Goal: Task Accomplishment & Management: Manage account settings

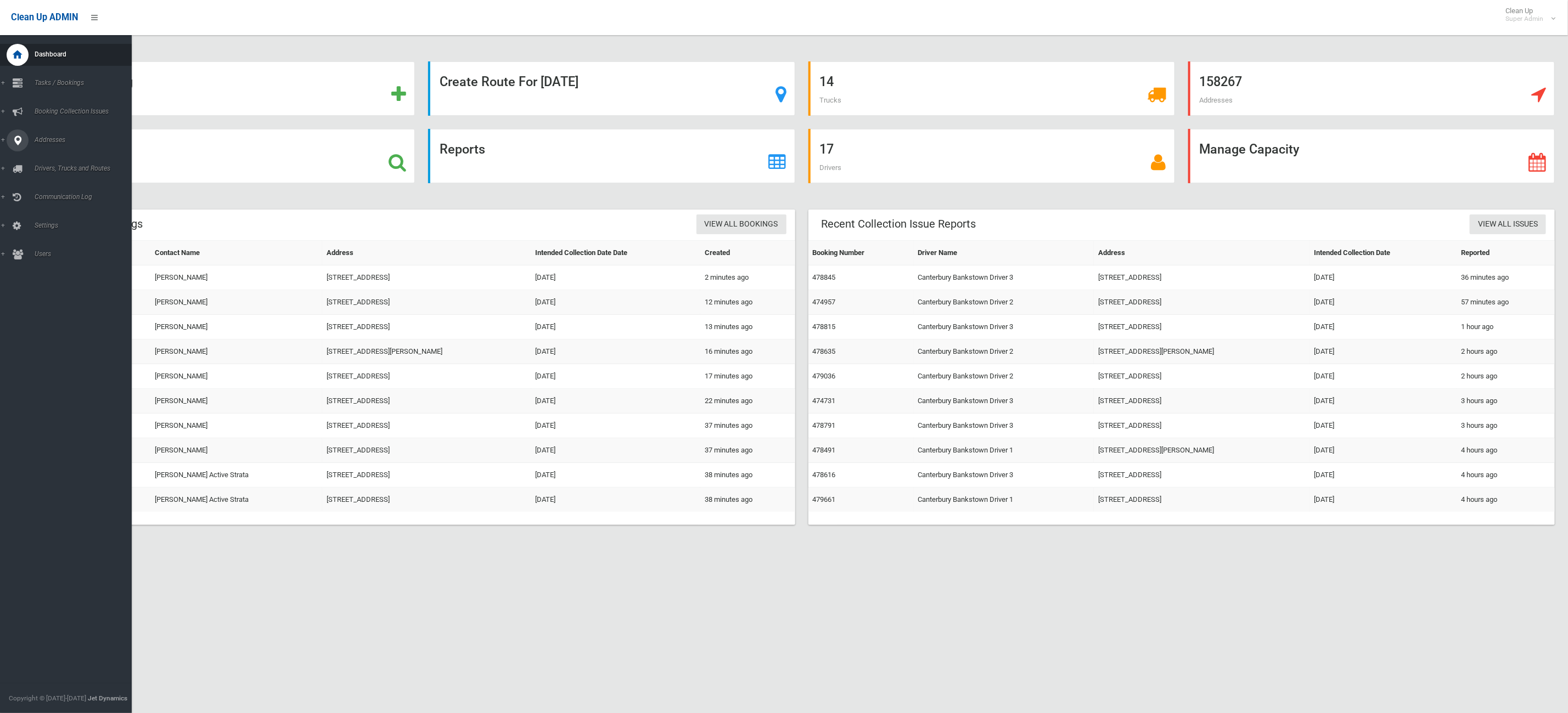
click at [0, 133] on link "Addresses" at bounding box center [72, 140] width 144 height 22
click at [50, 157] on span "All Addresses" at bounding box center [83, 159] width 104 height 8
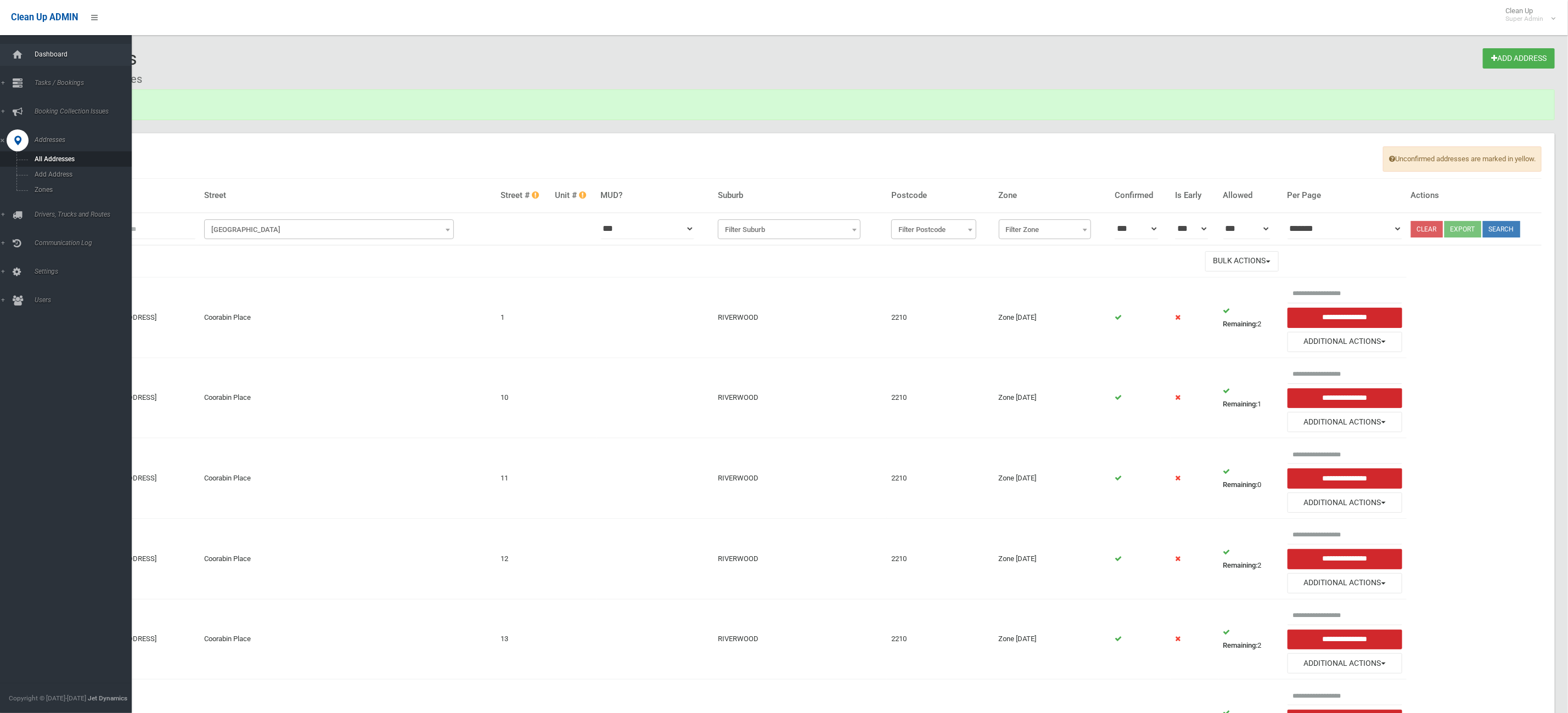
click at [2, 47] on link "Dashboard" at bounding box center [72, 55] width 144 height 22
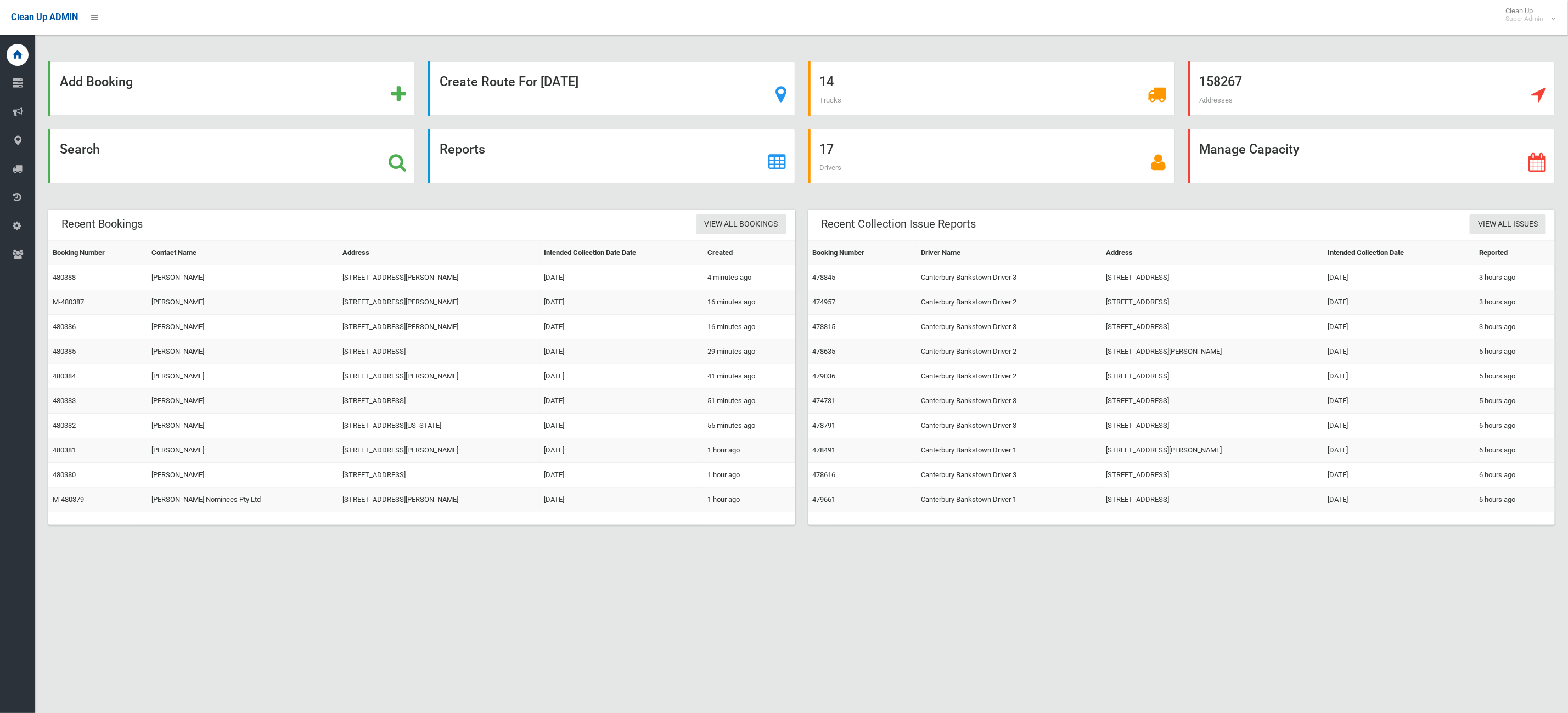
click at [190, 169] on div "Search" at bounding box center [231, 156] width 367 height 55
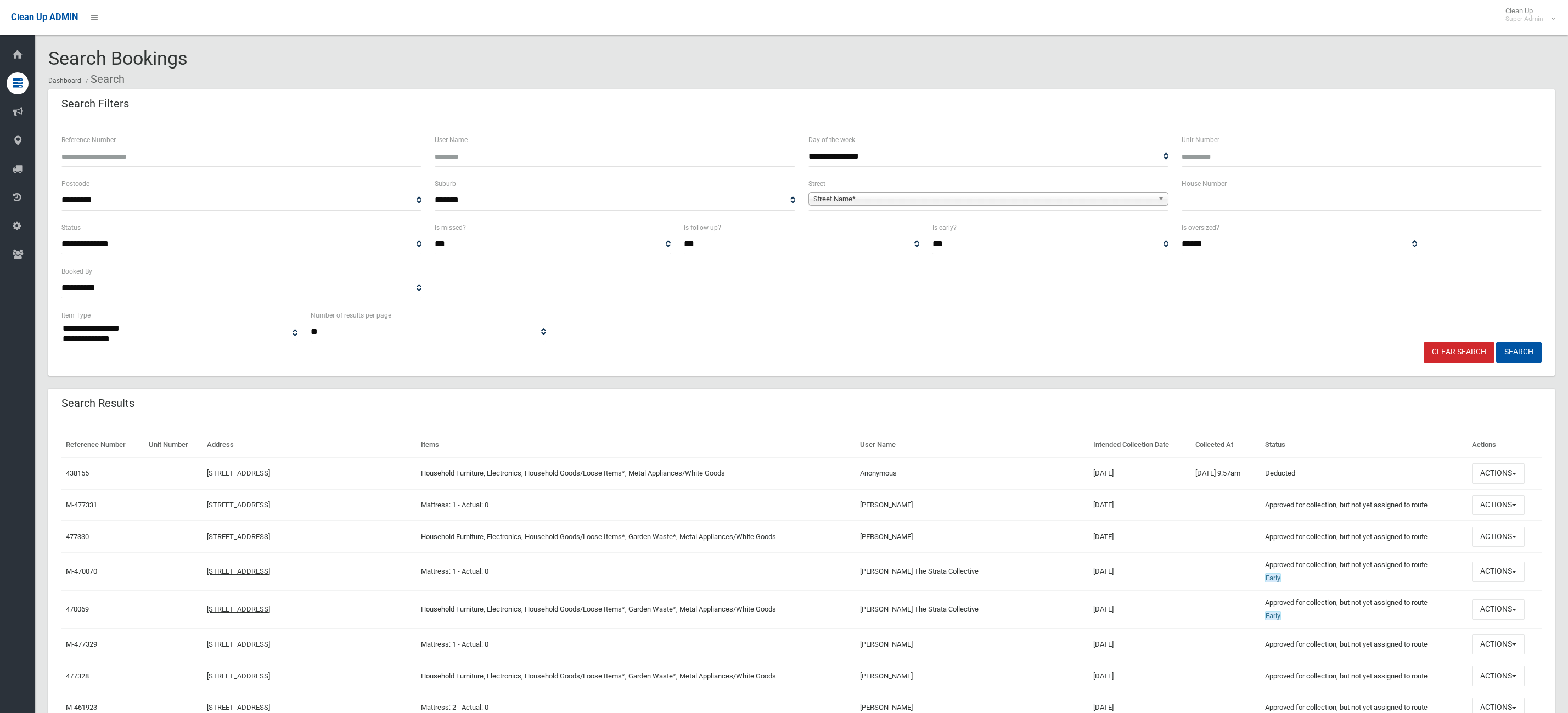
select select
click at [1213, 207] on input "text" at bounding box center [1361, 200] width 360 height 20
type input "**"
click at [1097, 192] on link "Street Name*" at bounding box center [988, 199] width 360 height 14
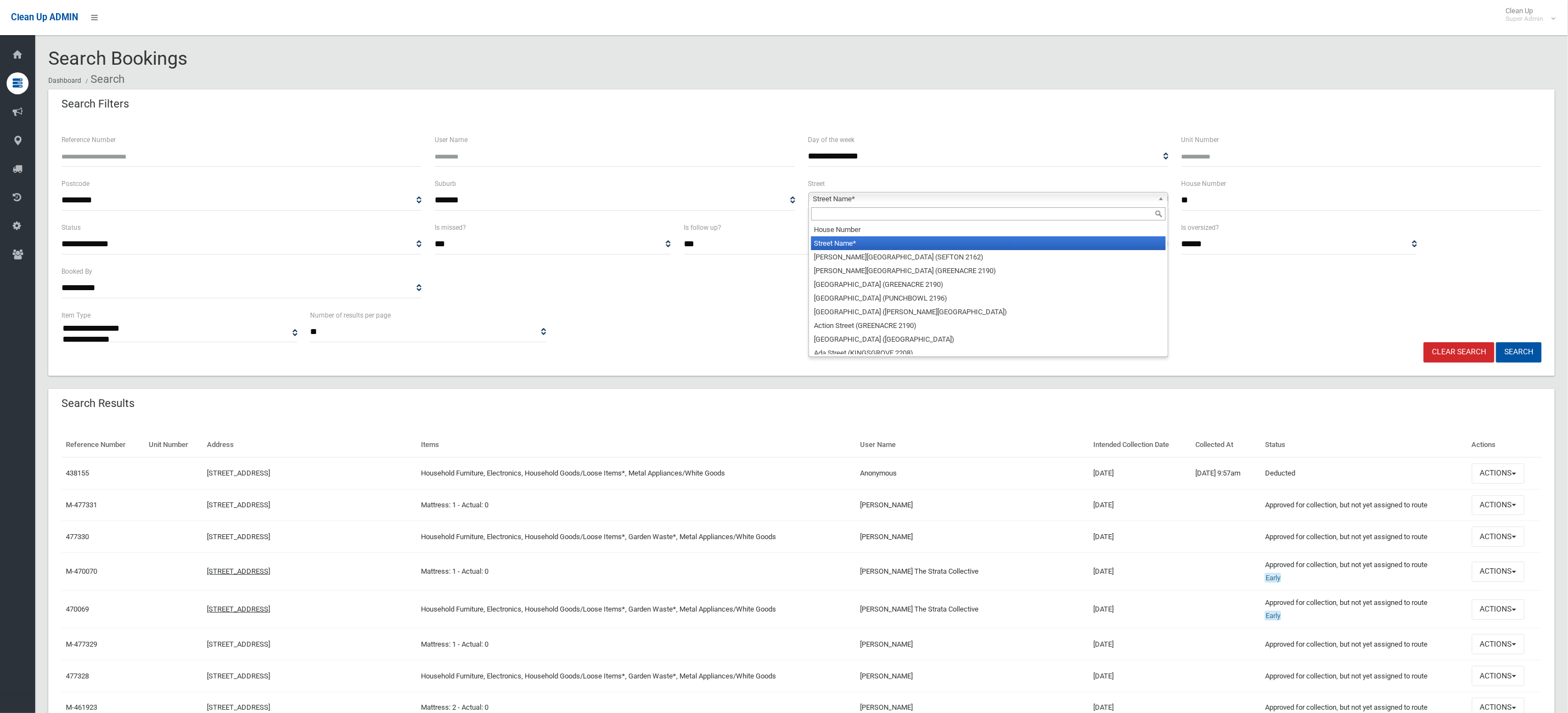
click at [978, 222] on div at bounding box center [988, 214] width 359 height 17
click at [973, 207] on input "text" at bounding box center [988, 214] width 355 height 13
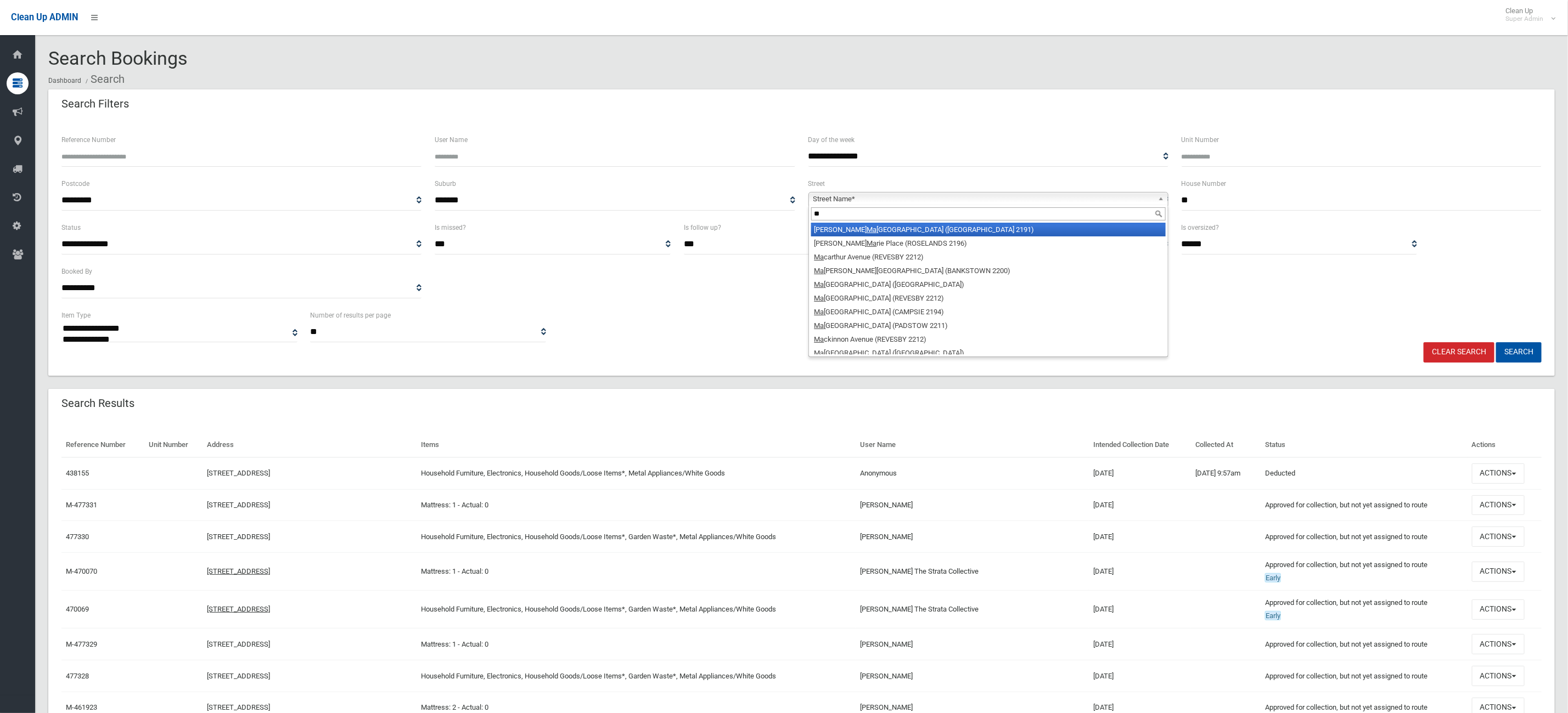
type input "***"
click at [1018, 202] on span "Macarthur Avenue (REVESBY 2212)" at bounding box center [983, 199] width 340 height 13
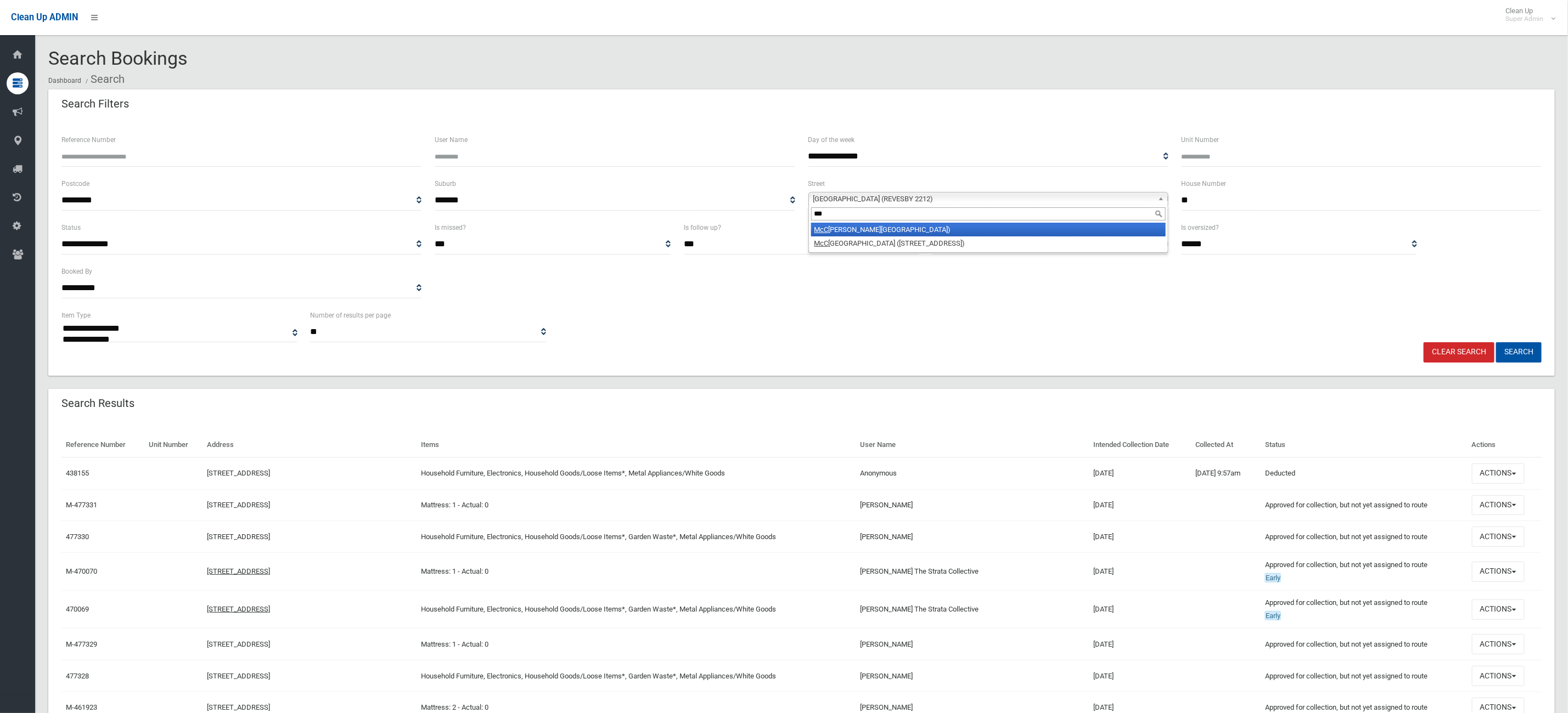
type input "***"
click at [896, 234] on li "McC allum Street (ROSELANDS 2196)" at bounding box center [988, 229] width 355 height 14
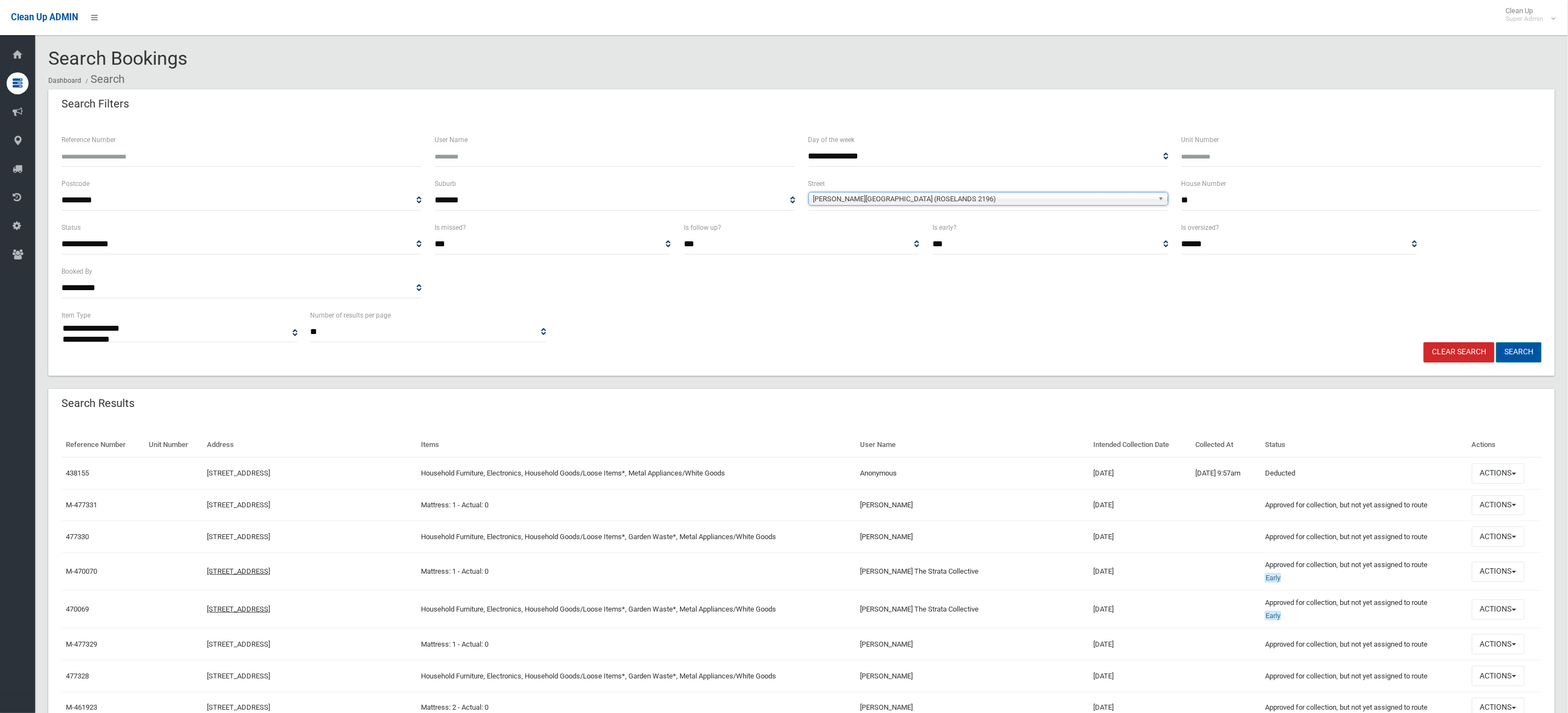
click at [1533, 351] on button "Search" at bounding box center [1518, 352] width 45 height 20
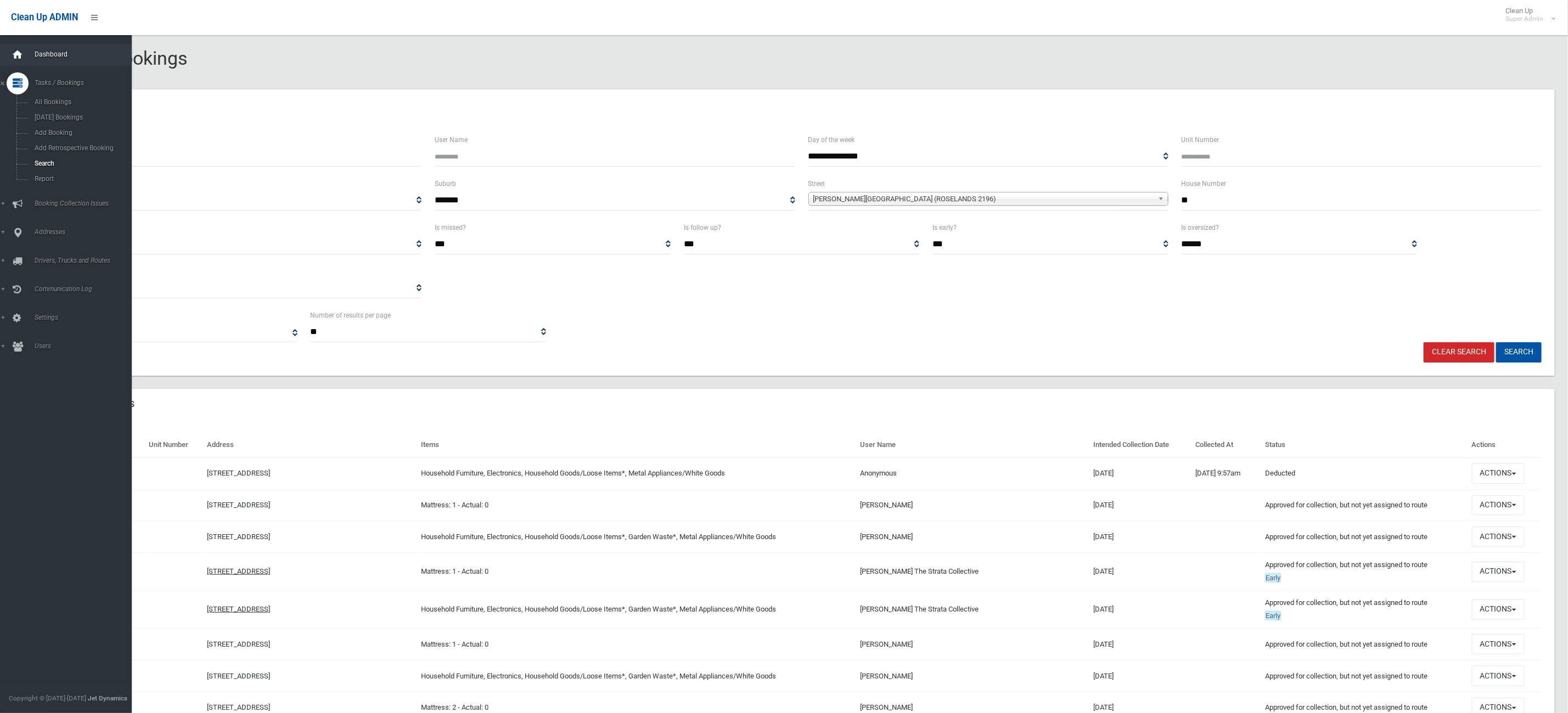
click at [17, 56] on icon at bounding box center [17, 55] width 12 height 22
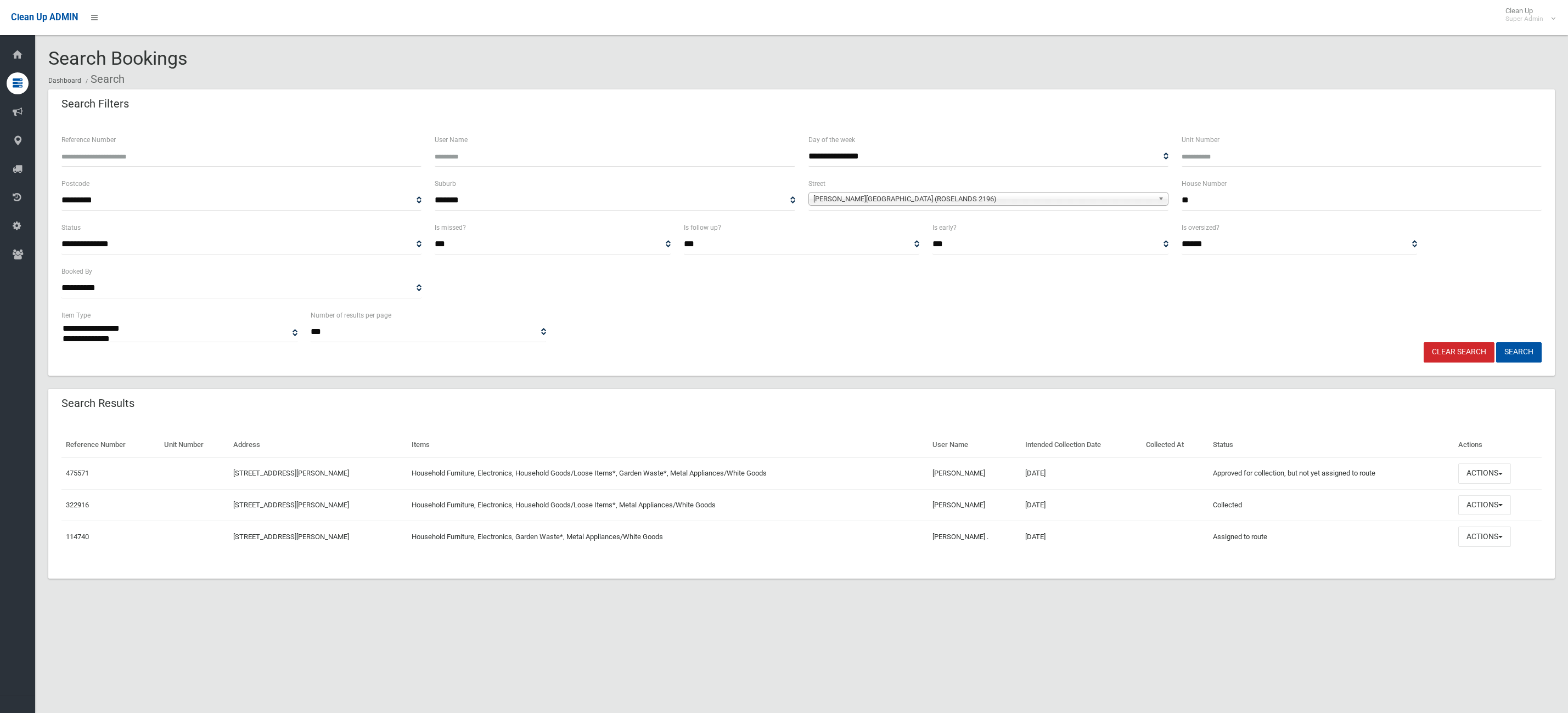
select select
click at [1496, 471] on button "Actions" at bounding box center [1484, 473] width 52 height 20
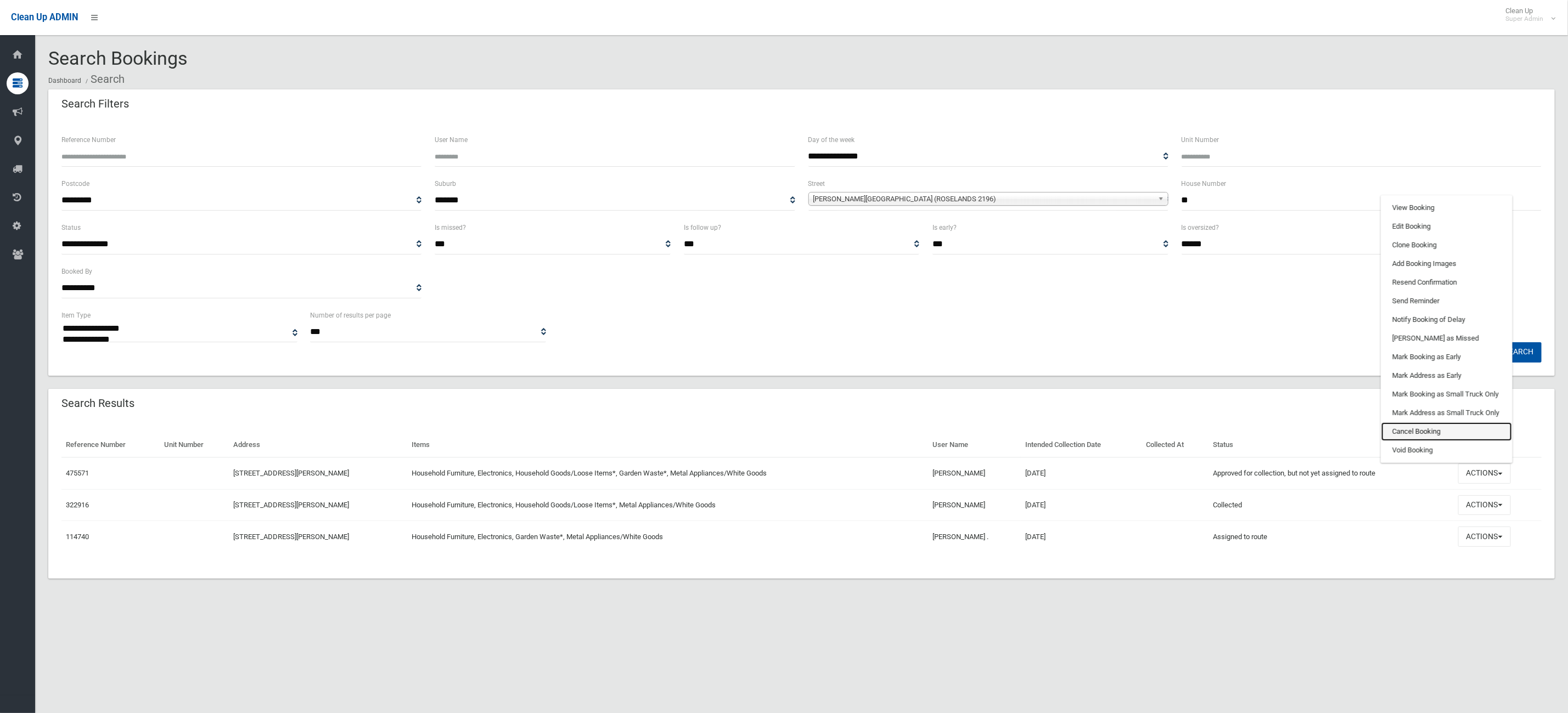
click at [1424, 428] on link "Cancel Booking" at bounding box center [1447, 432] width 131 height 19
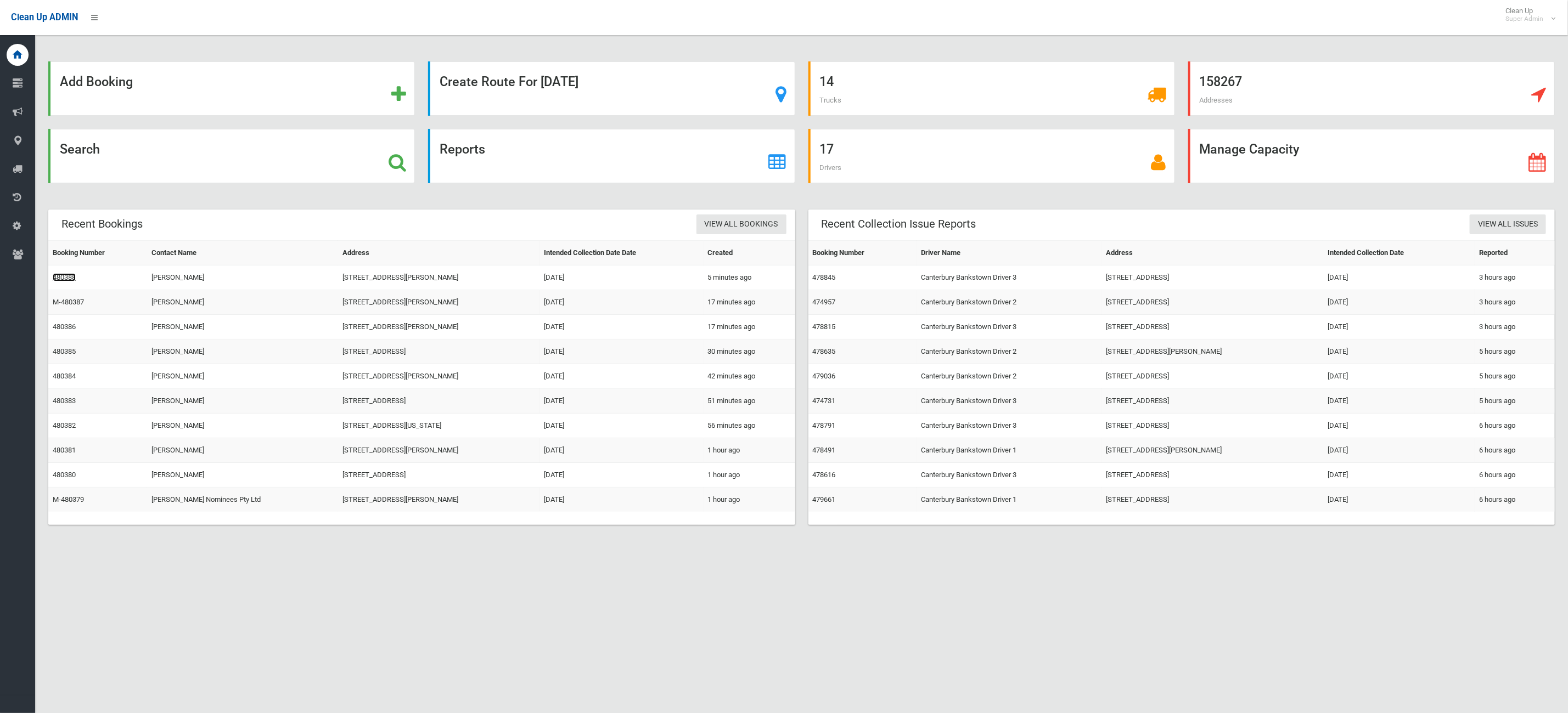
click at [62, 278] on link "480388" at bounding box center [64, 277] width 23 height 8
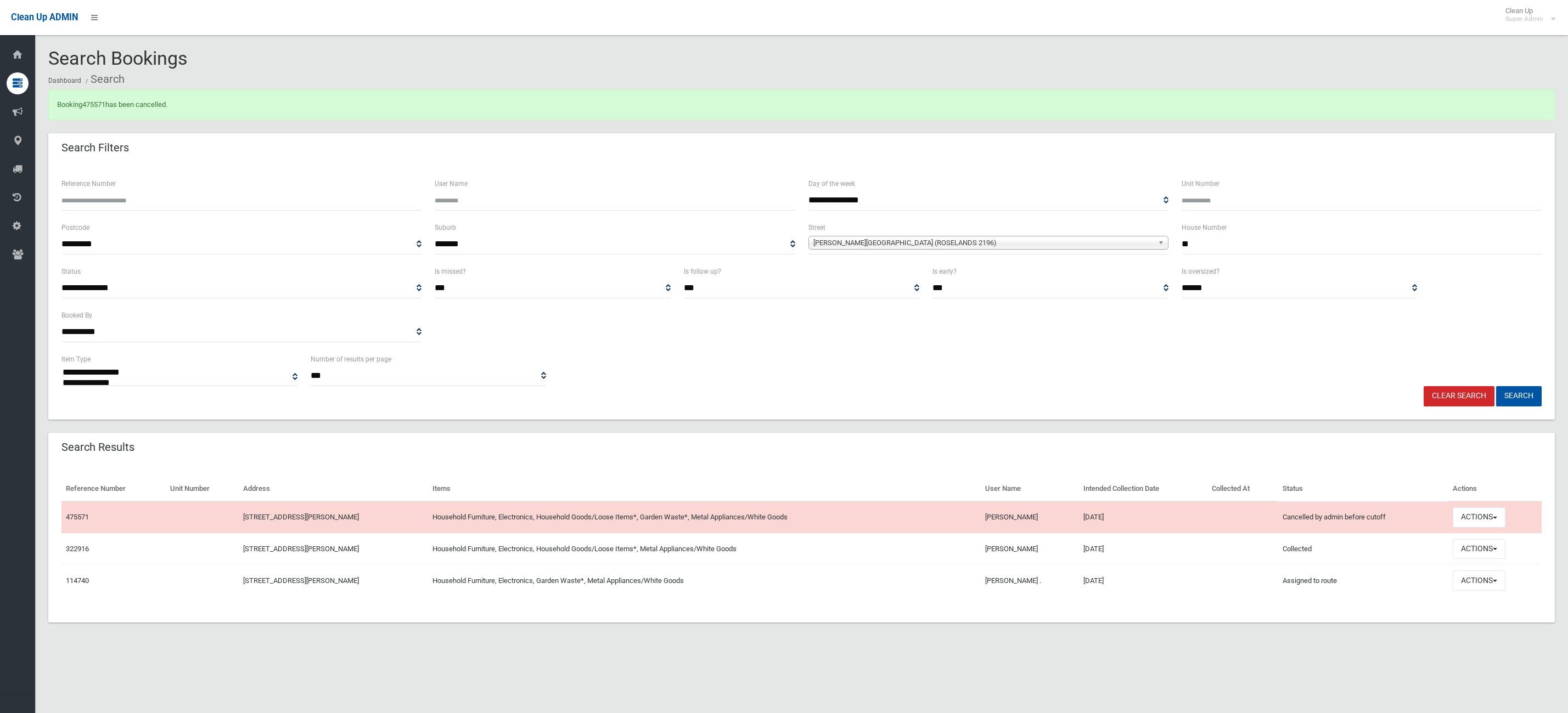
select select
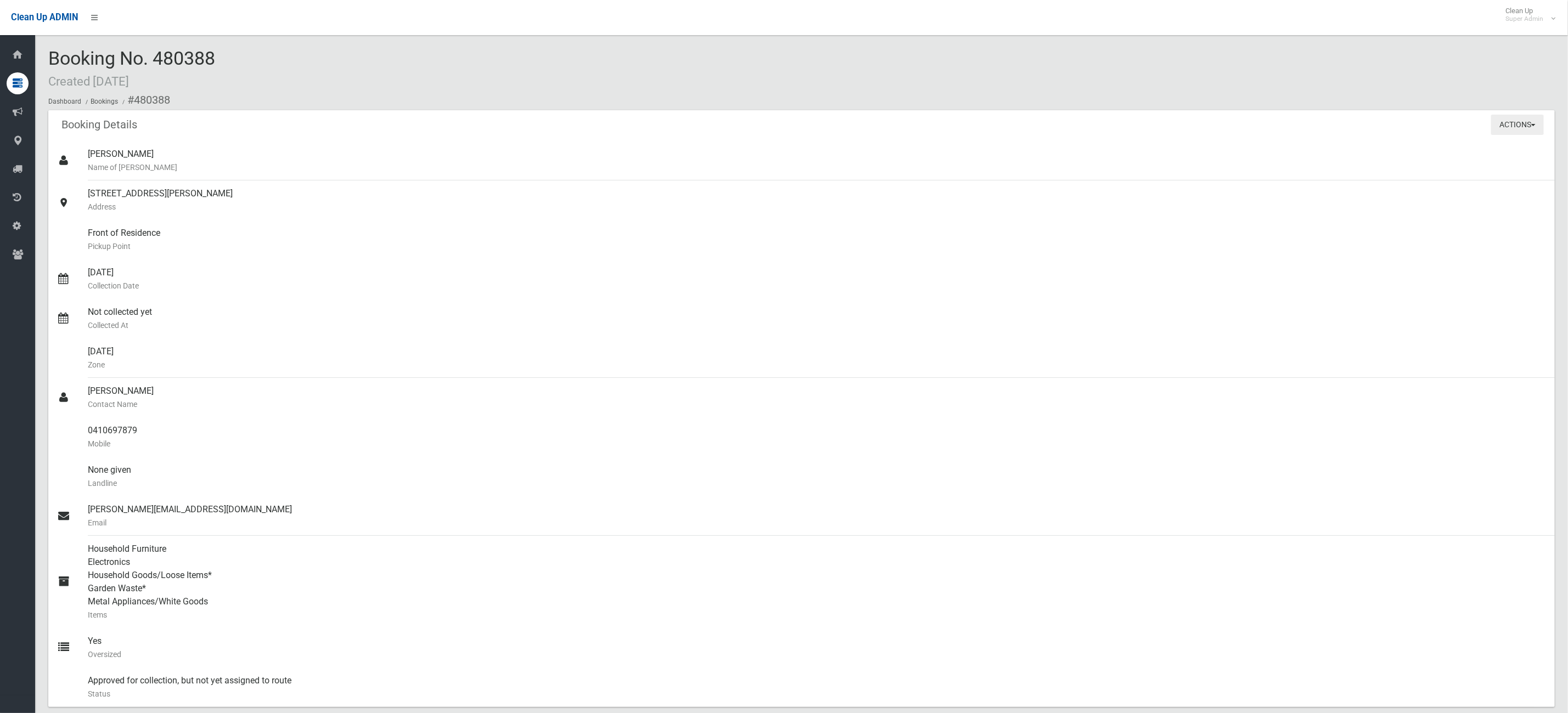
click at [1521, 122] on button "Actions" at bounding box center [1517, 125] width 52 height 20
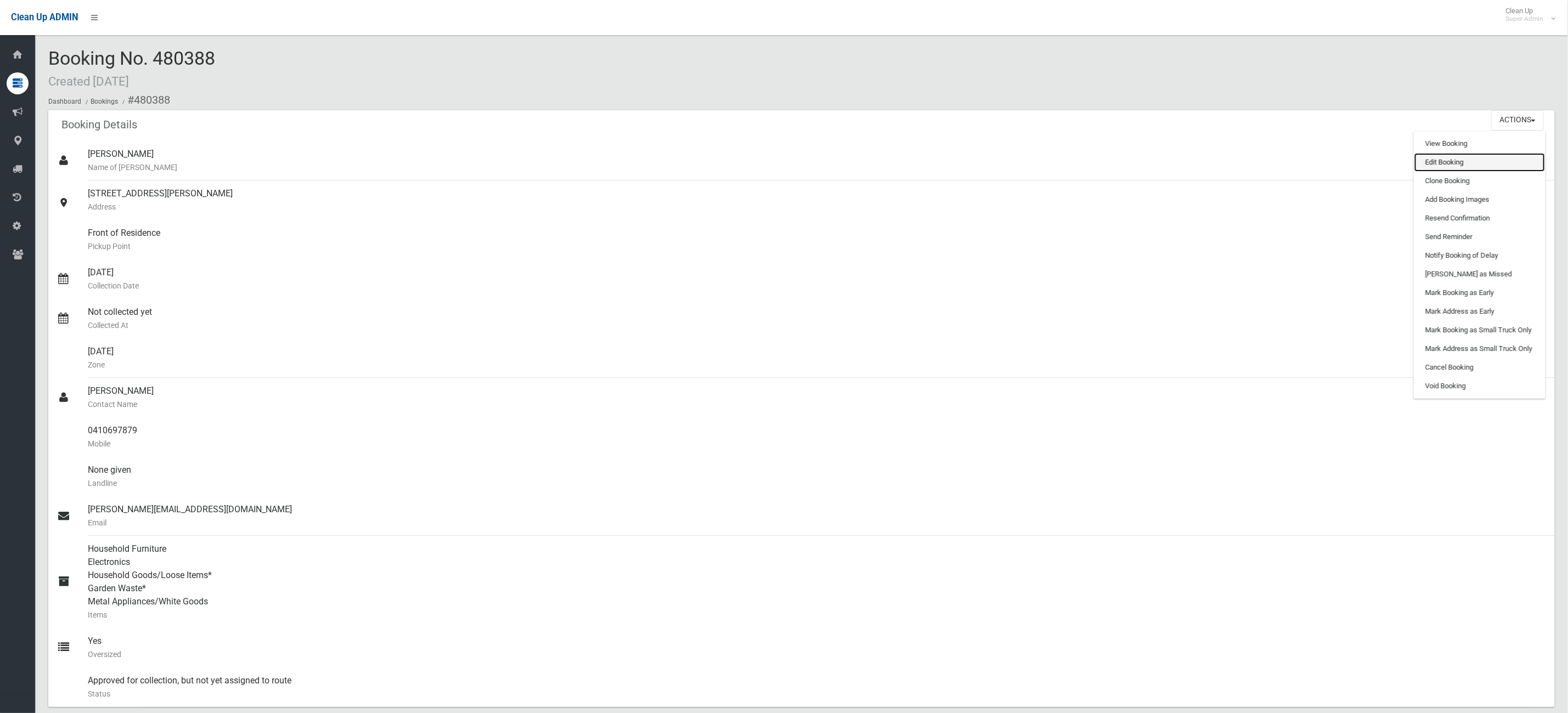
click at [1427, 168] on link "Edit Booking" at bounding box center [1479, 162] width 131 height 19
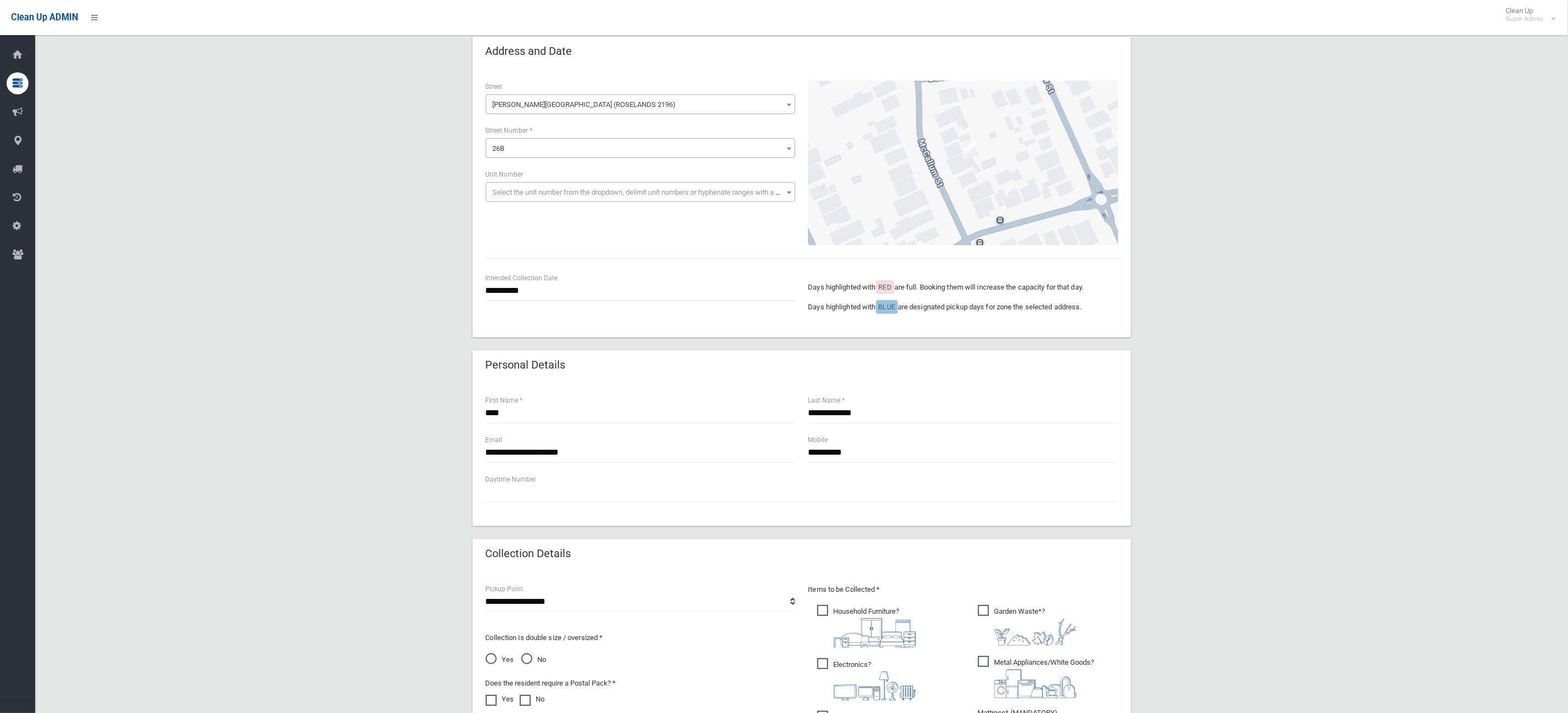
scroll to position [82, 0]
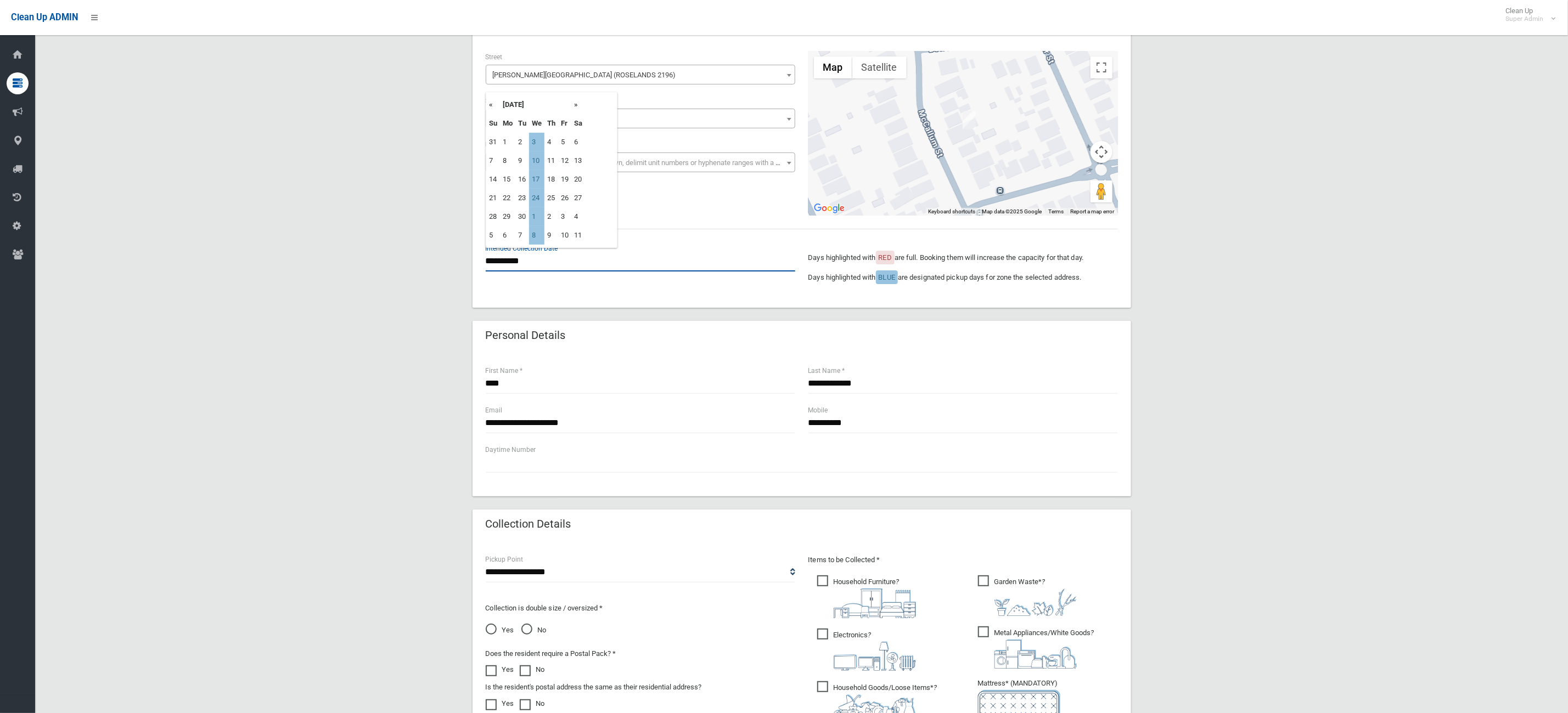
click at [551, 252] on input "**********" at bounding box center [640, 261] width 309 height 20
click at [489, 98] on th "«" at bounding box center [492, 105] width 14 height 19
click at [539, 211] on td "27" at bounding box center [536, 217] width 15 height 19
type input "**********"
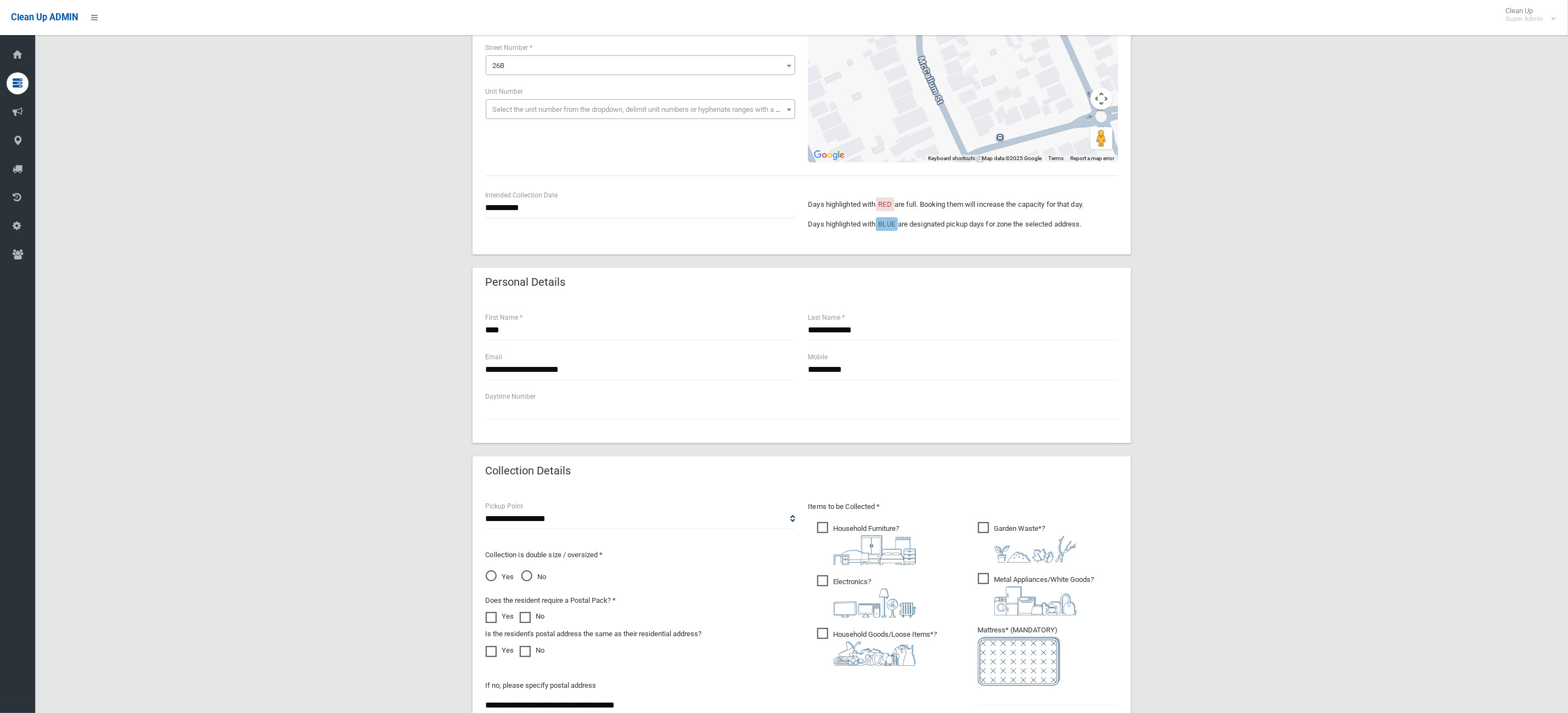
scroll to position [374, 0]
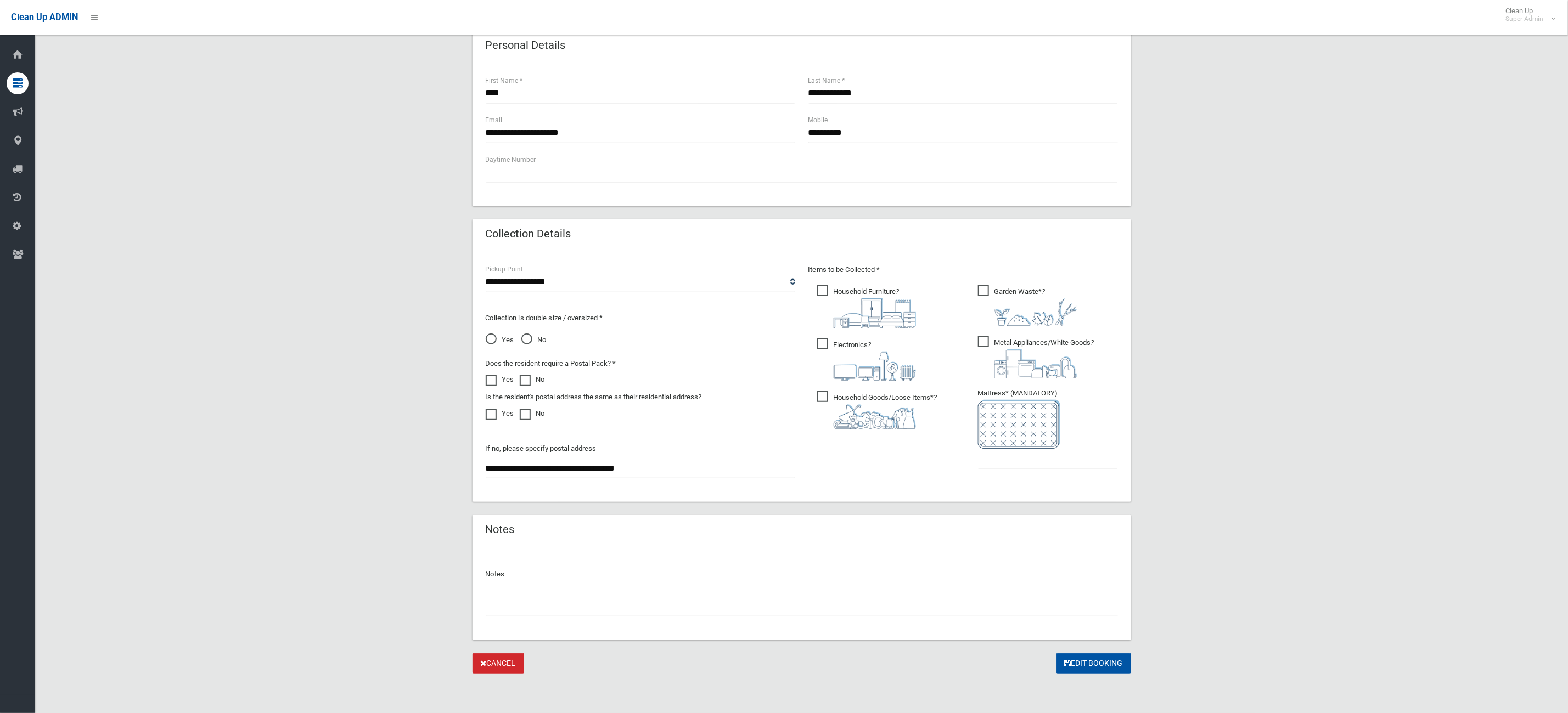
click at [1059, 470] on ul "Garden Waste* ?" at bounding box center [1043, 380] width 149 height 194
click at [1058, 465] on input "text" at bounding box center [1048, 458] width 140 height 20
type input "*"
click at [1081, 665] on button "Edit Booking" at bounding box center [1094, 664] width 75 height 20
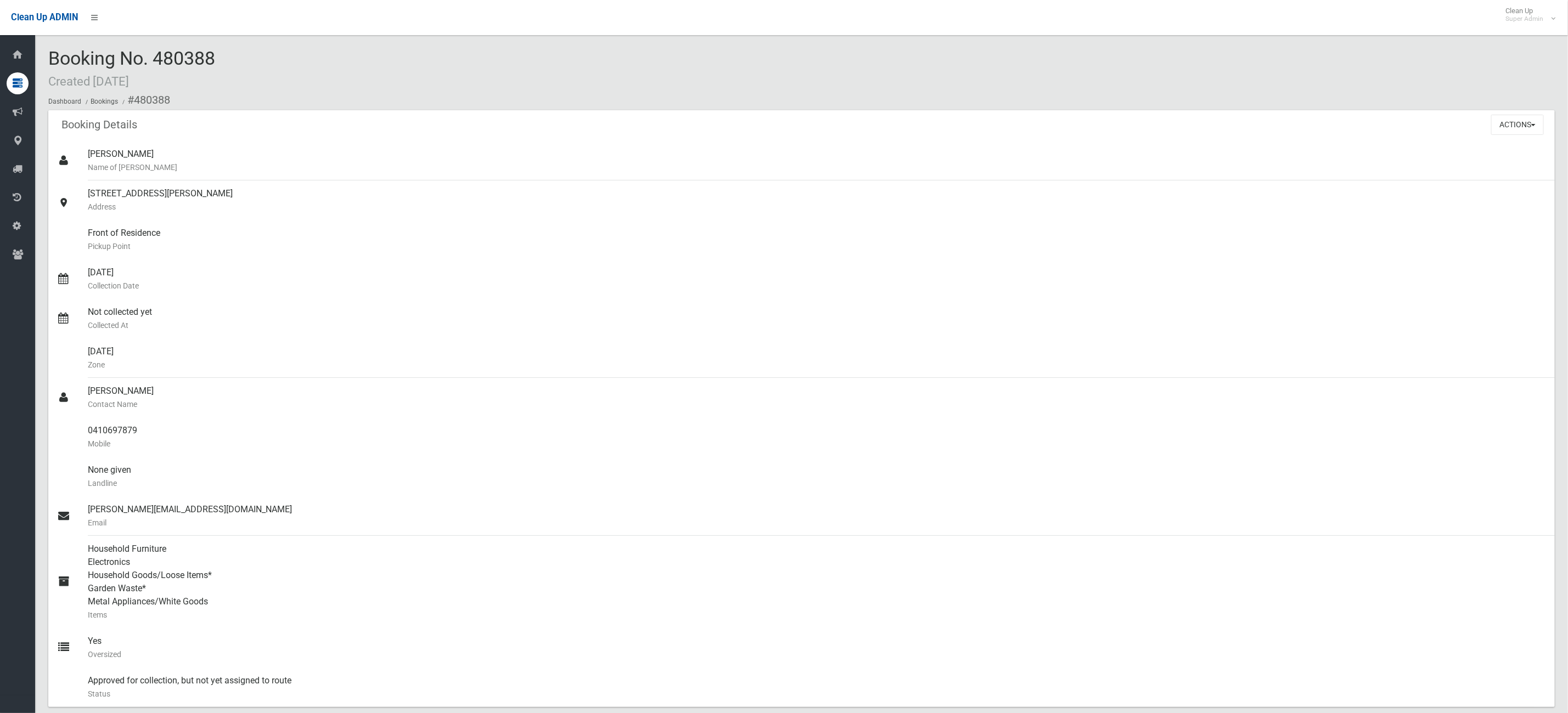
scroll to position [369, 0]
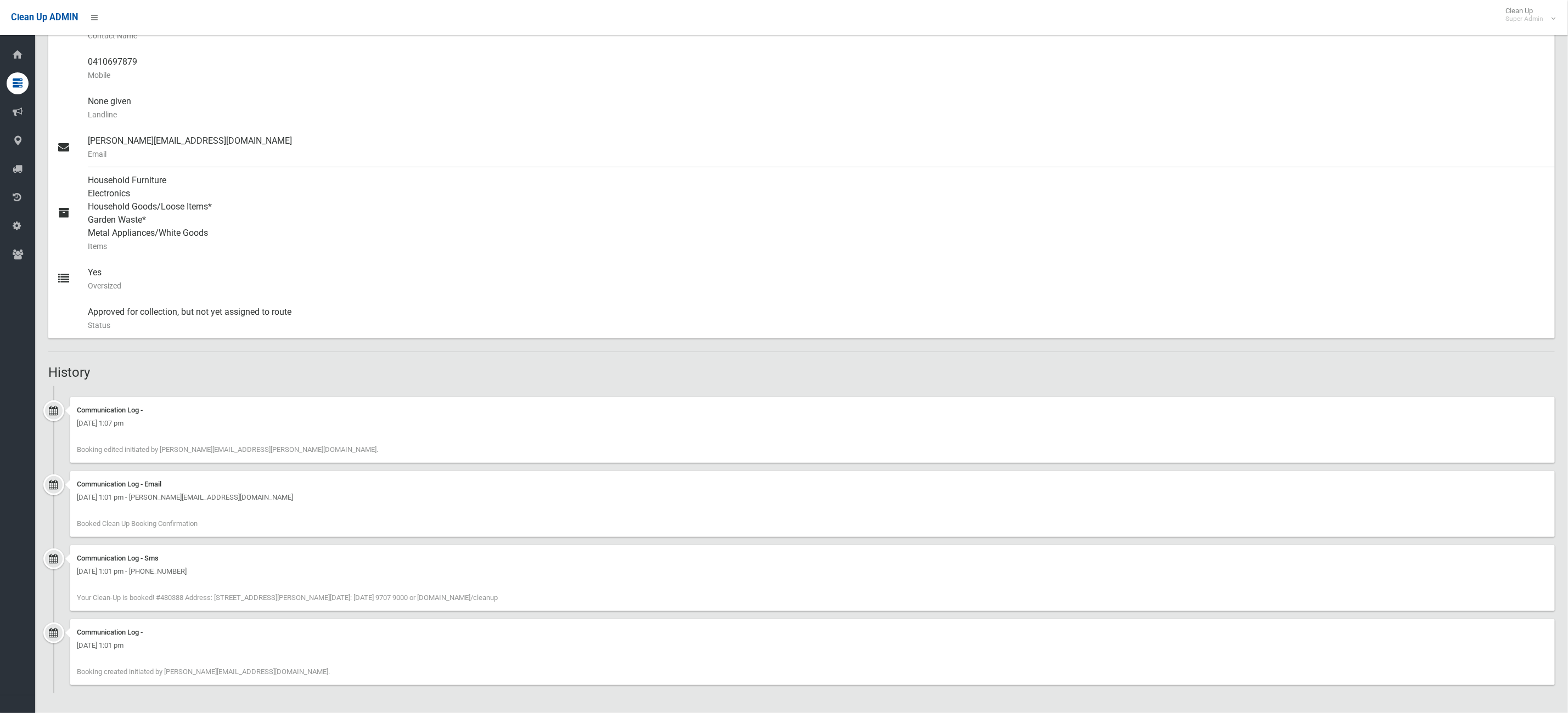
drag, startPoint x: 598, startPoint y: 600, endPoint x: 73, endPoint y: 560, distance: 526.5
click at [73, 560] on div "Communication Log - Sms [DATE] 1:01 pm - [PHONE_NUMBER] Your Clean-Up is booked…" at bounding box center [812, 578] width 1484 height 66
click at [706, 369] on h2 "History" at bounding box center [801, 372] width 1506 height 14
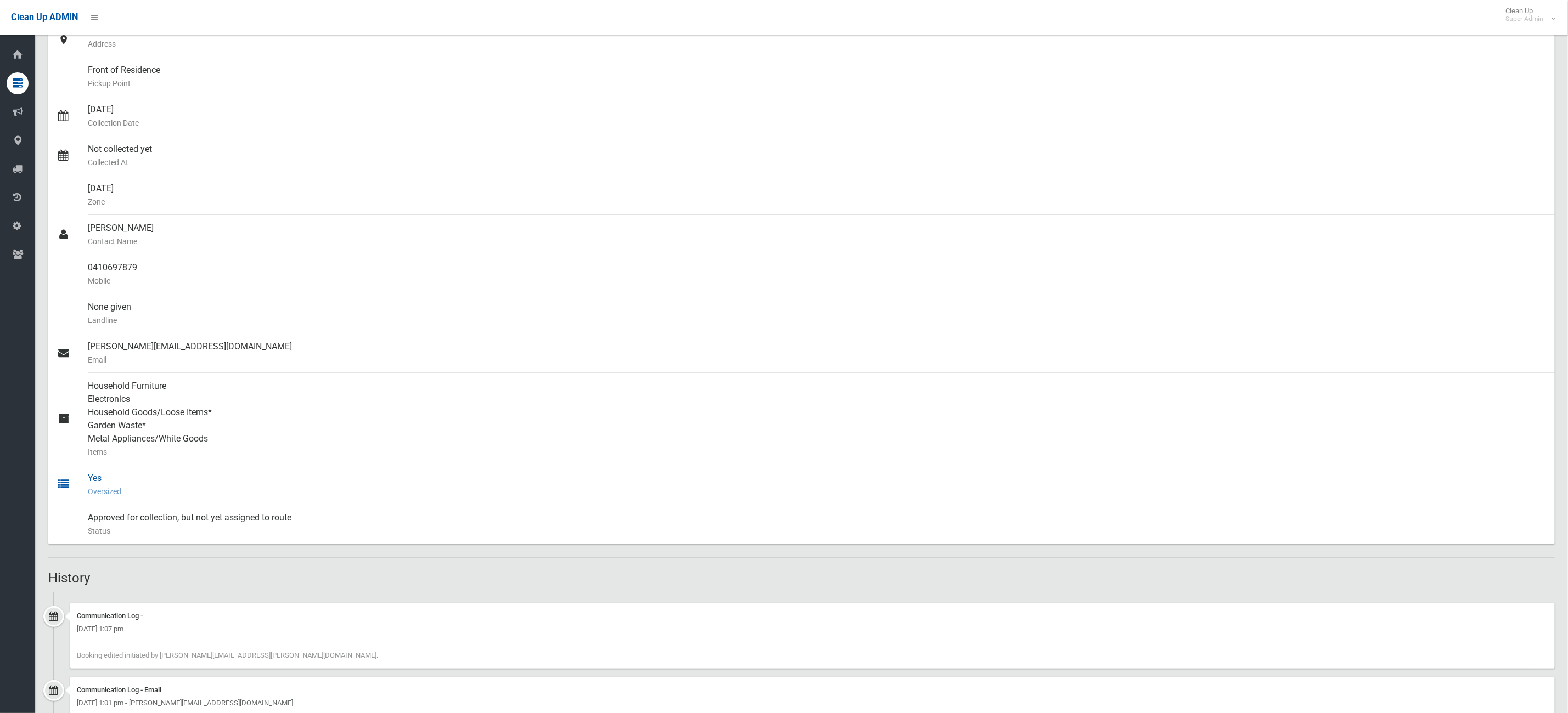
scroll to position [82, 0]
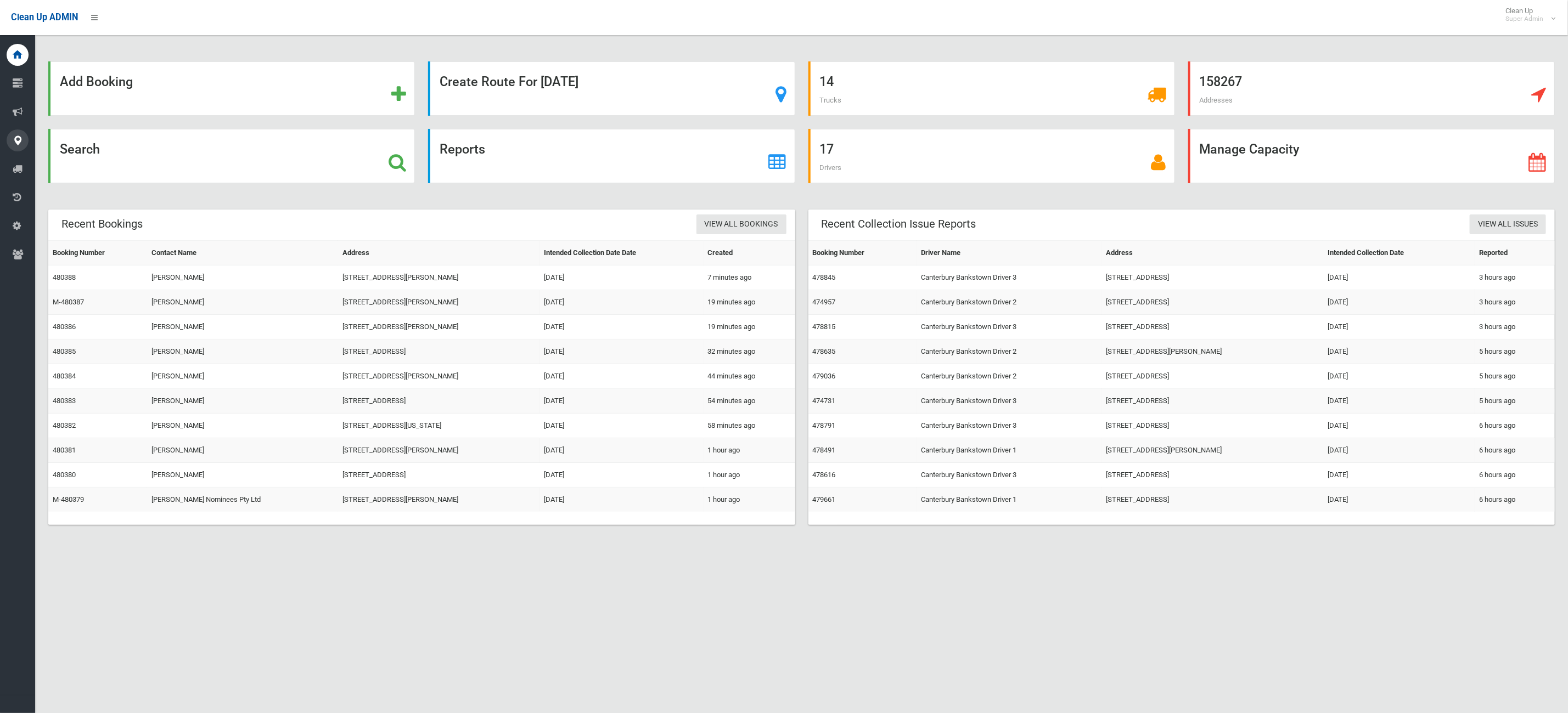
click at [17, 141] on icon at bounding box center [18, 140] width 10 height 22
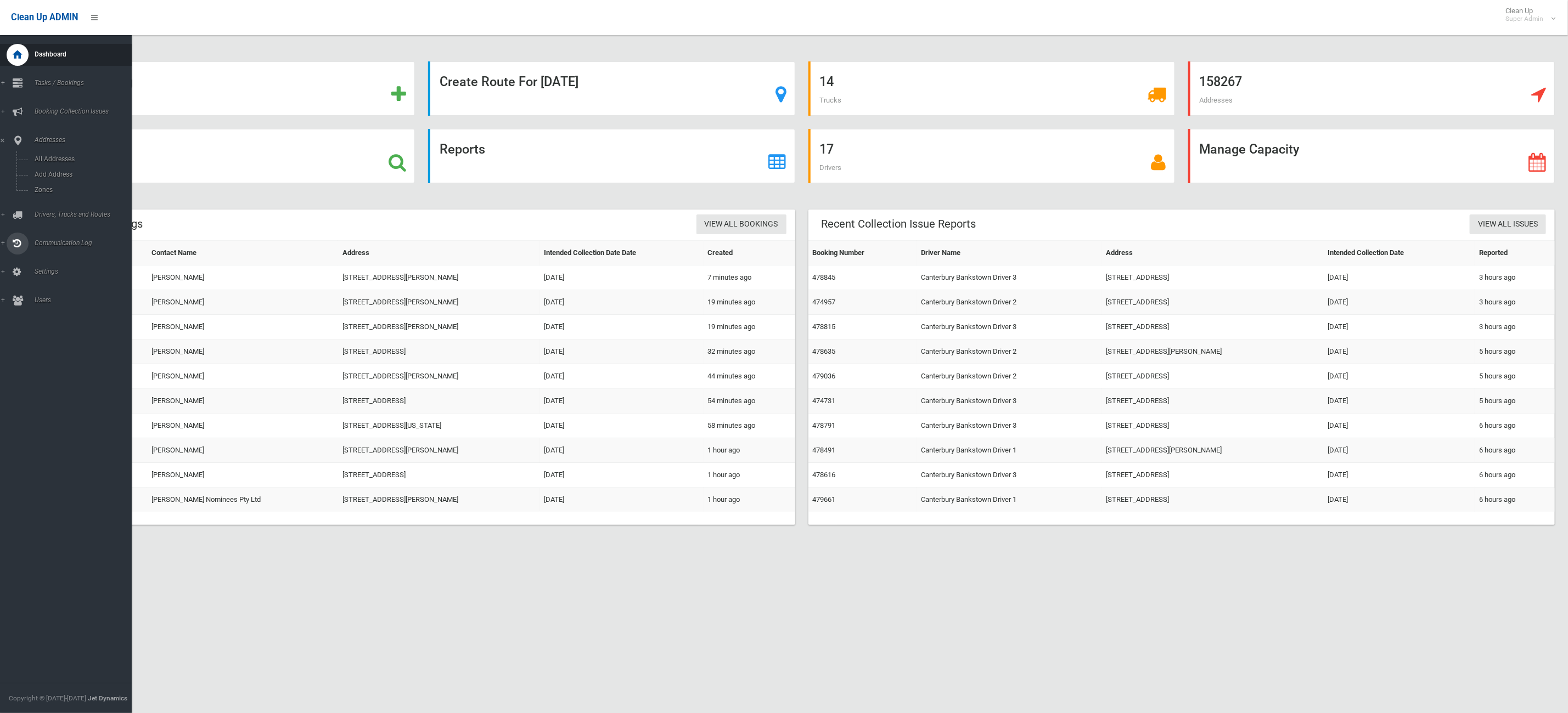
click at [6, 239] on link "Communication Log" at bounding box center [72, 243] width 144 height 22
click at [27, 142] on link "Addresses" at bounding box center [72, 140] width 144 height 22
click at [43, 155] on span "All Addresses" at bounding box center [83, 159] width 104 height 8
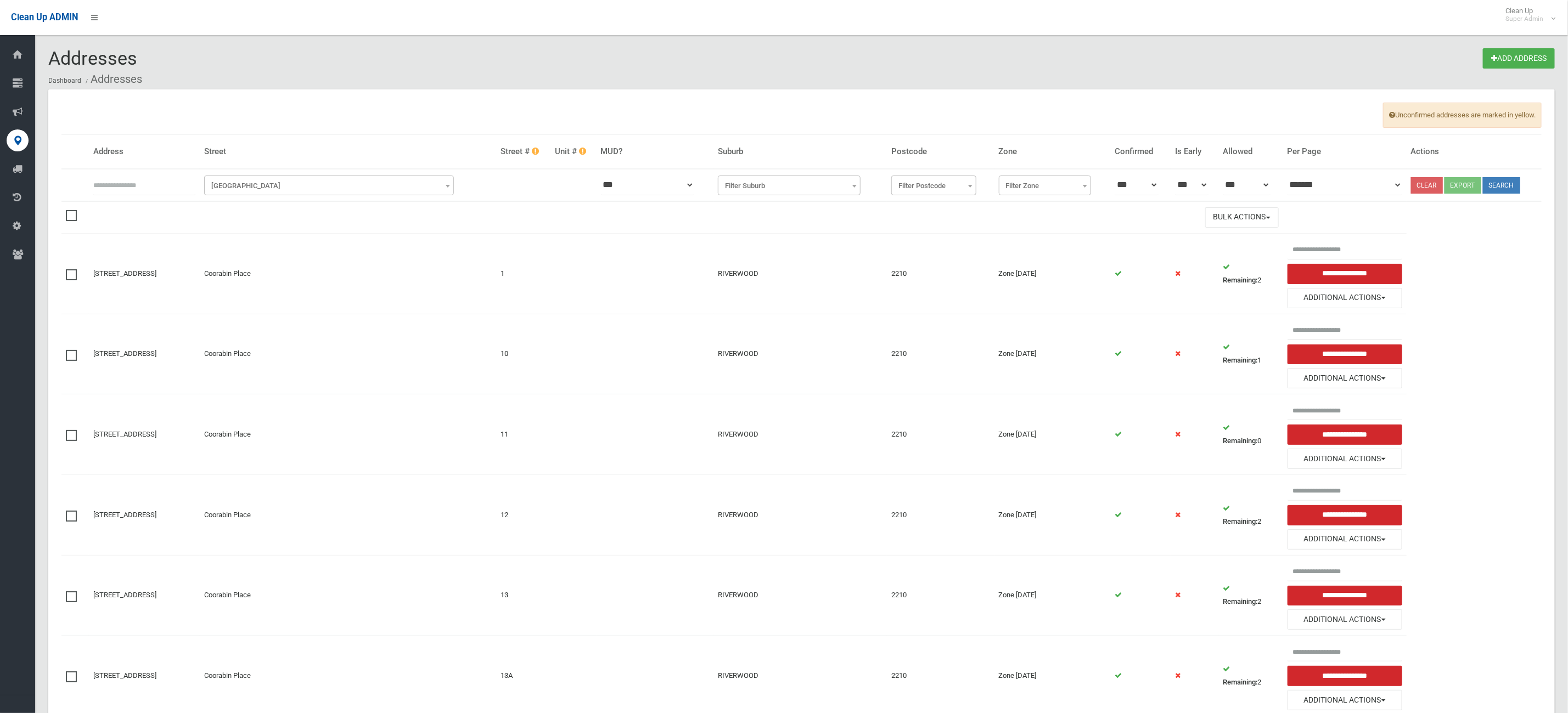
click at [187, 194] on input "text" at bounding box center [144, 185] width 102 height 20
type input "**"
drag, startPoint x: 299, startPoint y: 201, endPoint x: 299, endPoint y: 194, distance: 7.0
click at [299, 201] on th "**********" at bounding box center [348, 185] width 297 height 32
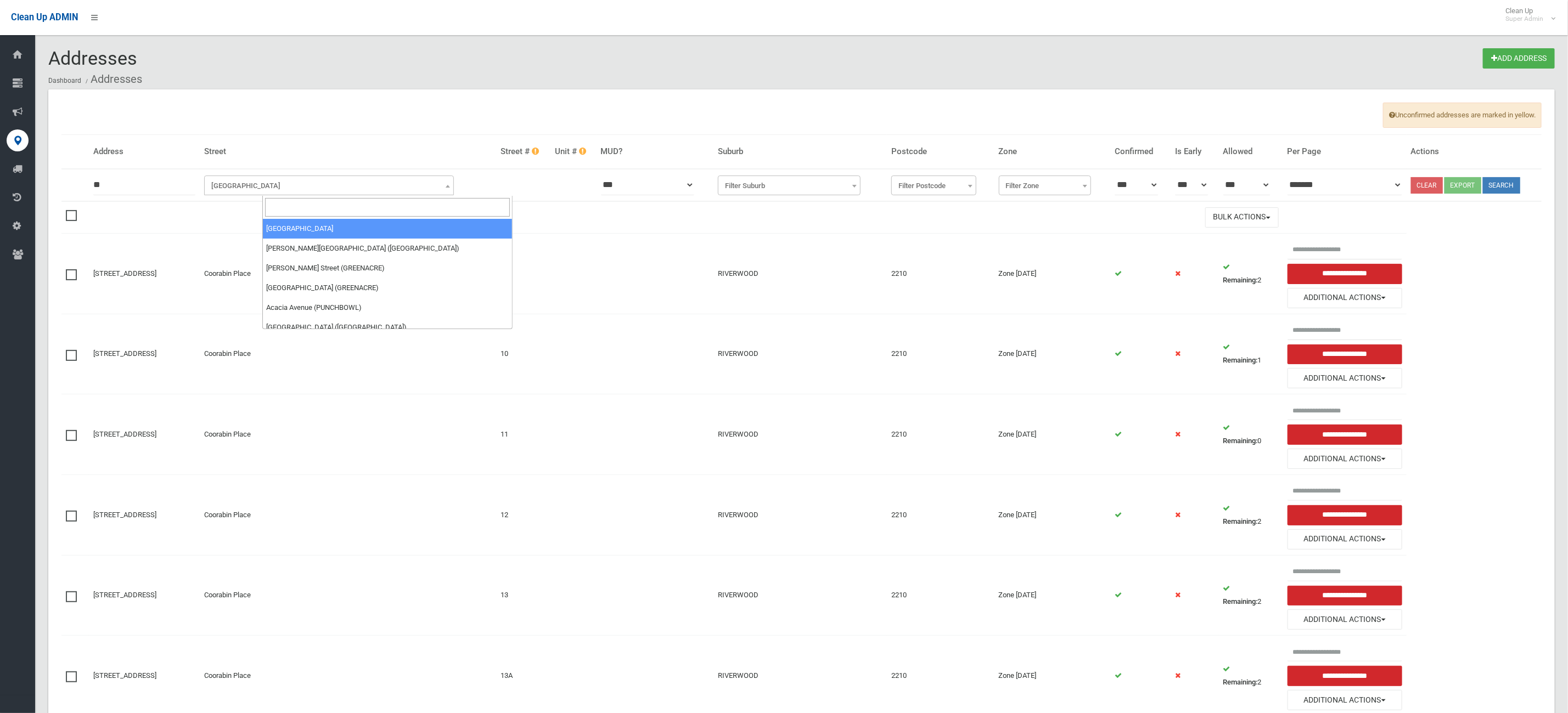
click at [299, 188] on span "[GEOGRAPHIC_DATA]" at bounding box center [329, 186] width 245 height 15
click at [309, 206] on input "search" at bounding box center [387, 207] width 245 height 19
type input "***"
select select "***"
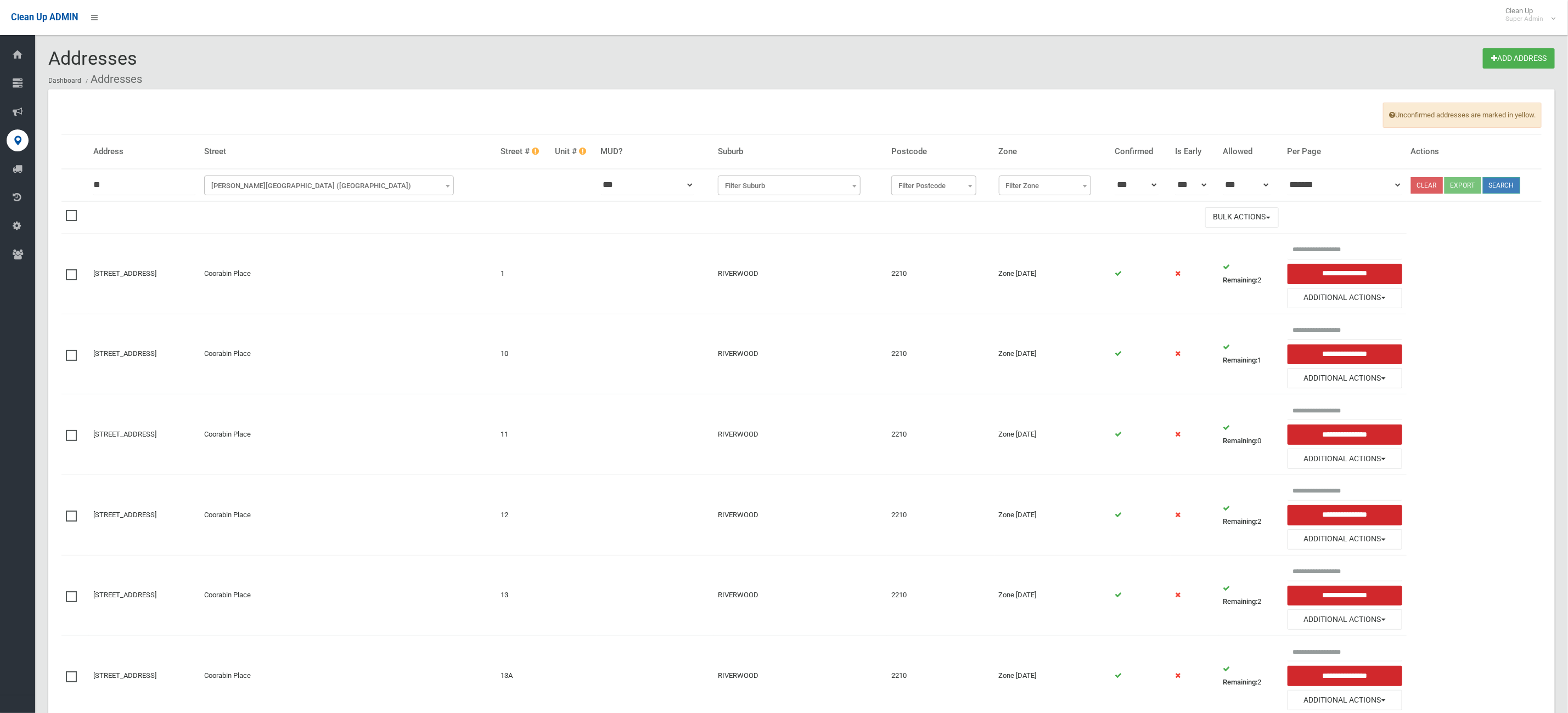
click at [1516, 183] on button "Search" at bounding box center [1501, 185] width 37 height 16
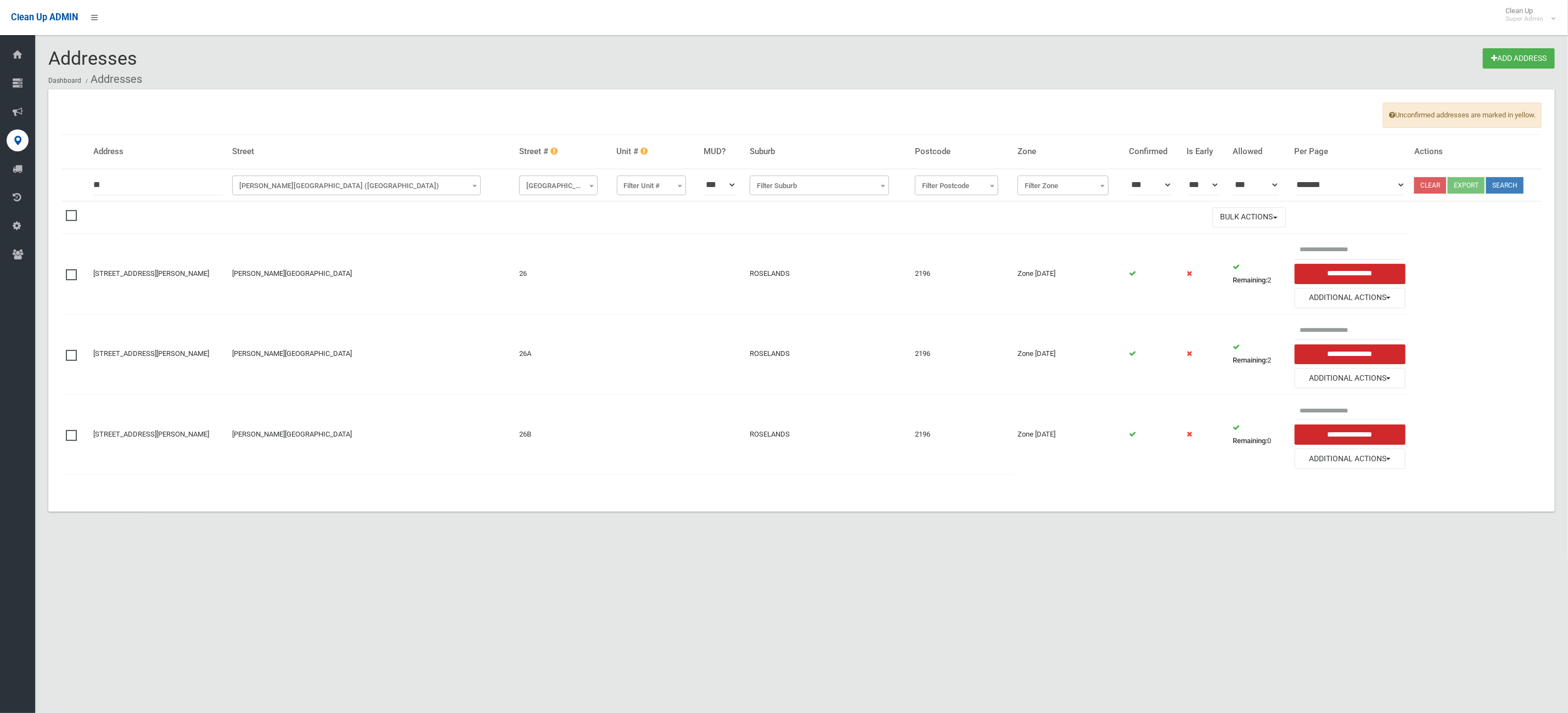
click at [53, 270] on div "Unconfirmed addresses are marked in yellow. Address Street Street # Unit # MUD?…" at bounding box center [801, 301] width 1506 height 422
click at [52, 274] on div "Unconfirmed addresses are marked in yellow. Address Street Street # Unit # MUD?…" at bounding box center [801, 301] width 1506 height 422
click at [66, 269] on span at bounding box center [74, 269] width 17 height 0
click at [1231, 214] on button "Bulk Actions" at bounding box center [1249, 217] width 73 height 20
click at [1227, 237] on link "Delete Selected" at bounding box center [1278, 241] width 131 height 19
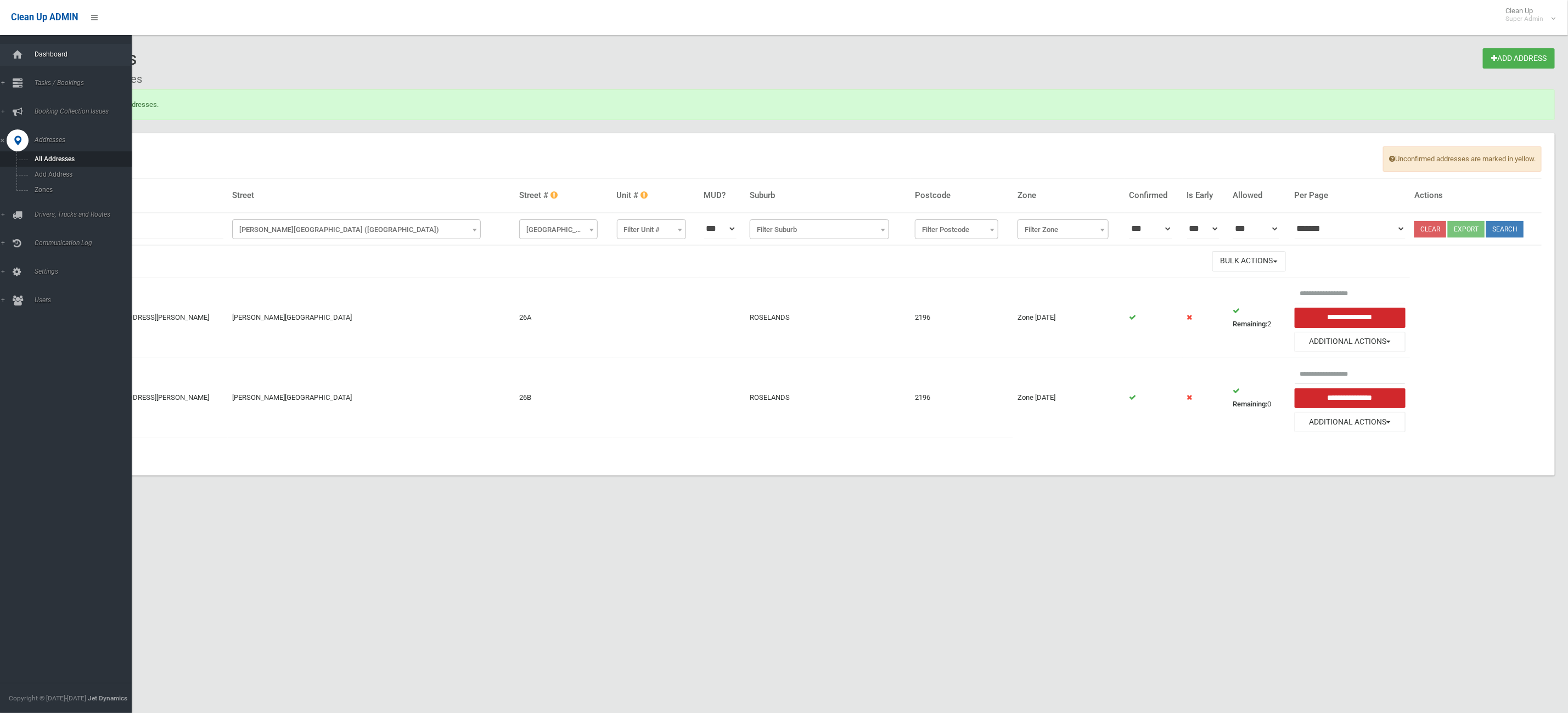
click at [29, 55] on link "Dashboard" at bounding box center [72, 55] width 144 height 22
